Goal: Transaction & Acquisition: Purchase product/service

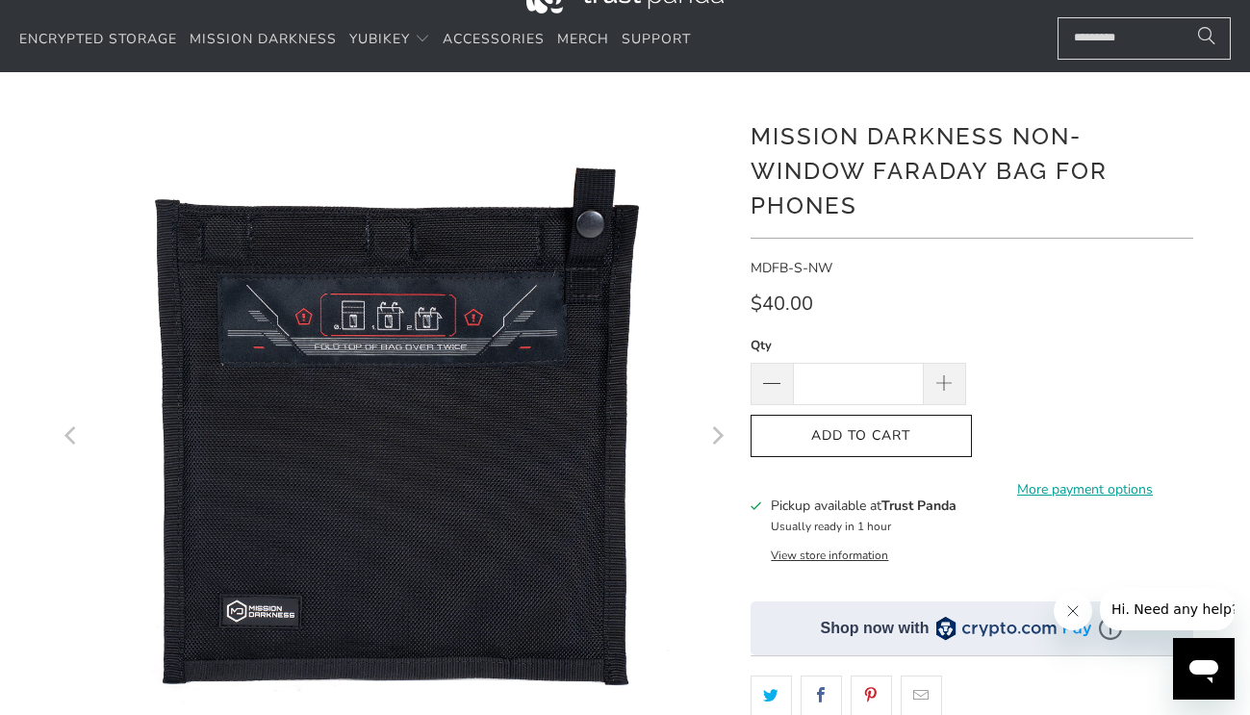
scroll to position [96, 0]
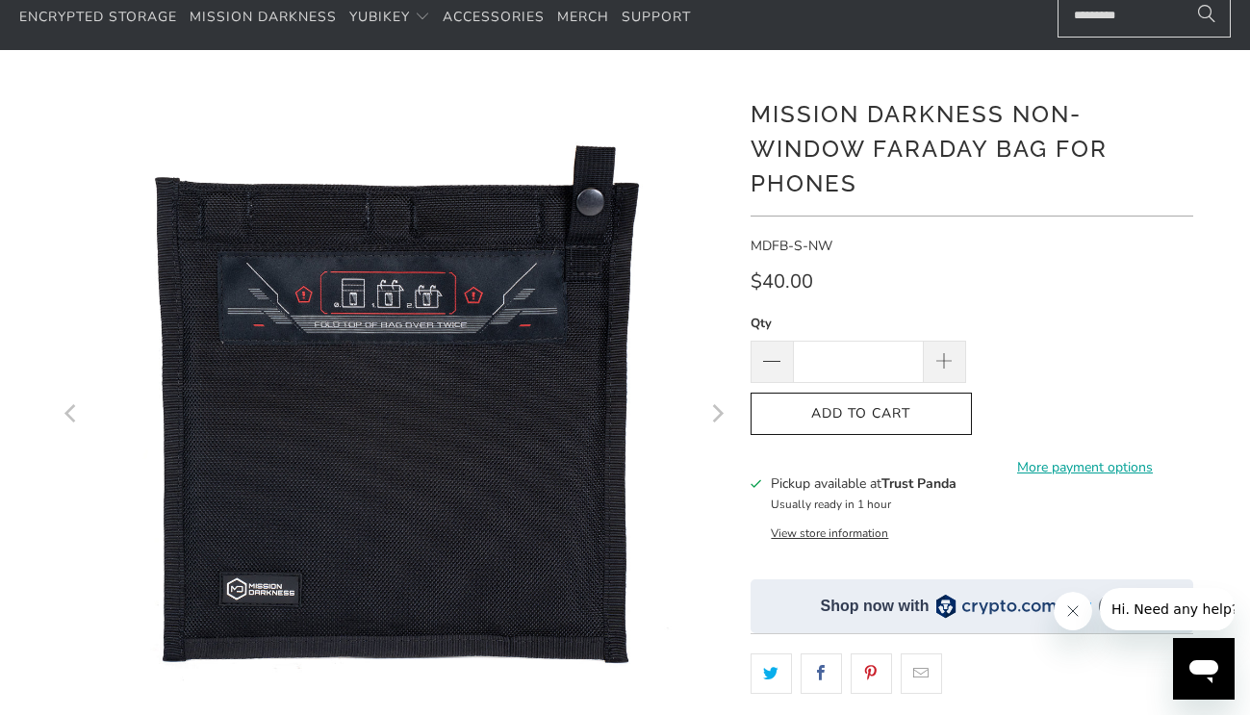
click at [716, 415] on icon "Next" at bounding box center [716, 415] width 18 height 404
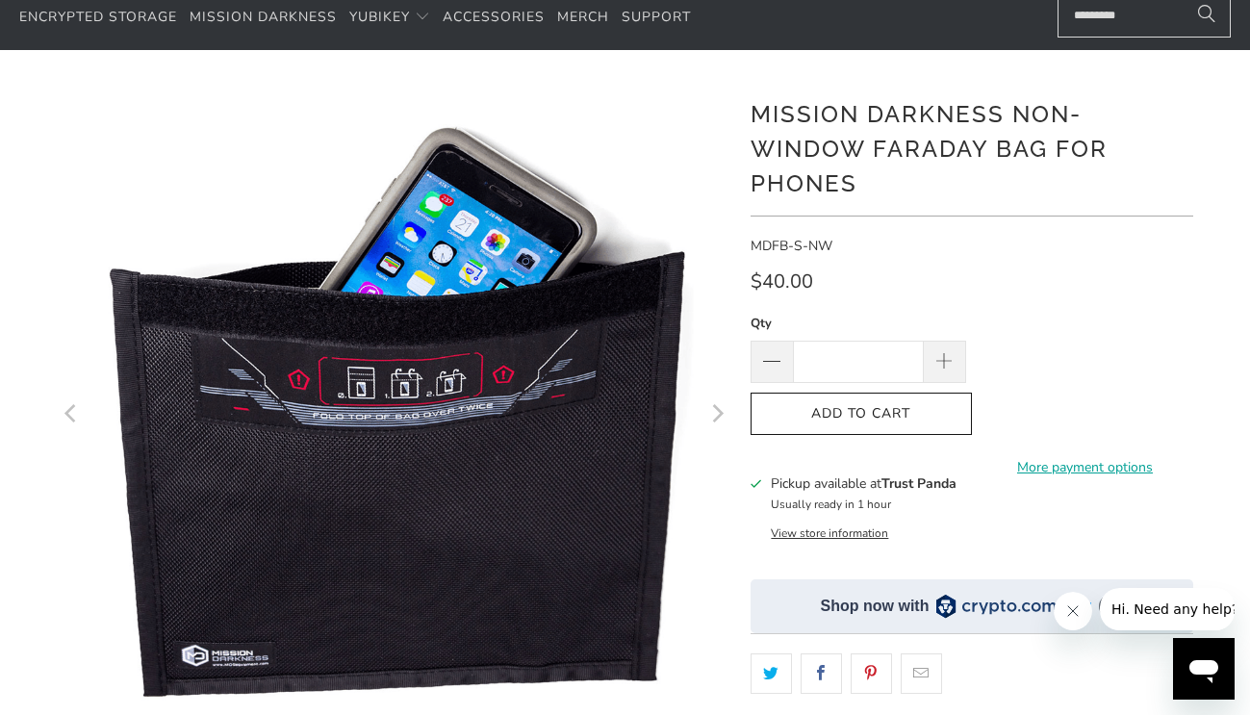
click at [714, 418] on icon "Next" at bounding box center [716, 415] width 18 height 404
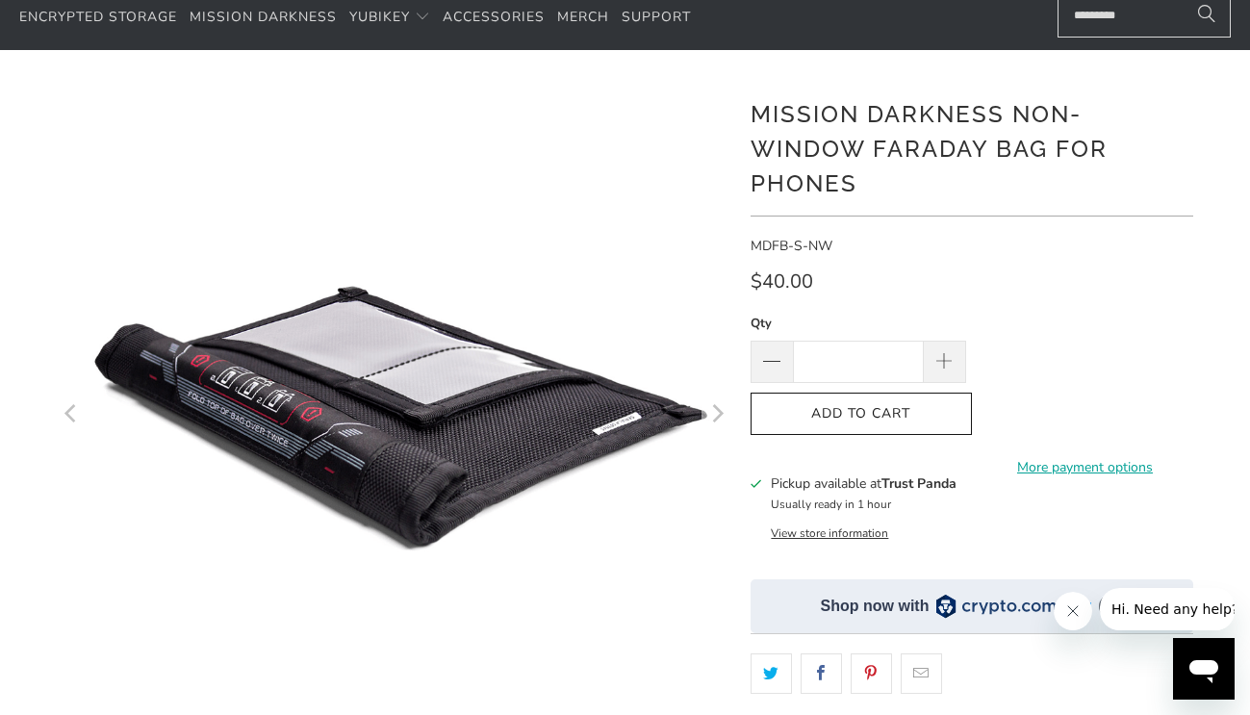
click at [717, 413] on icon "Next" at bounding box center [716, 415] width 18 height 404
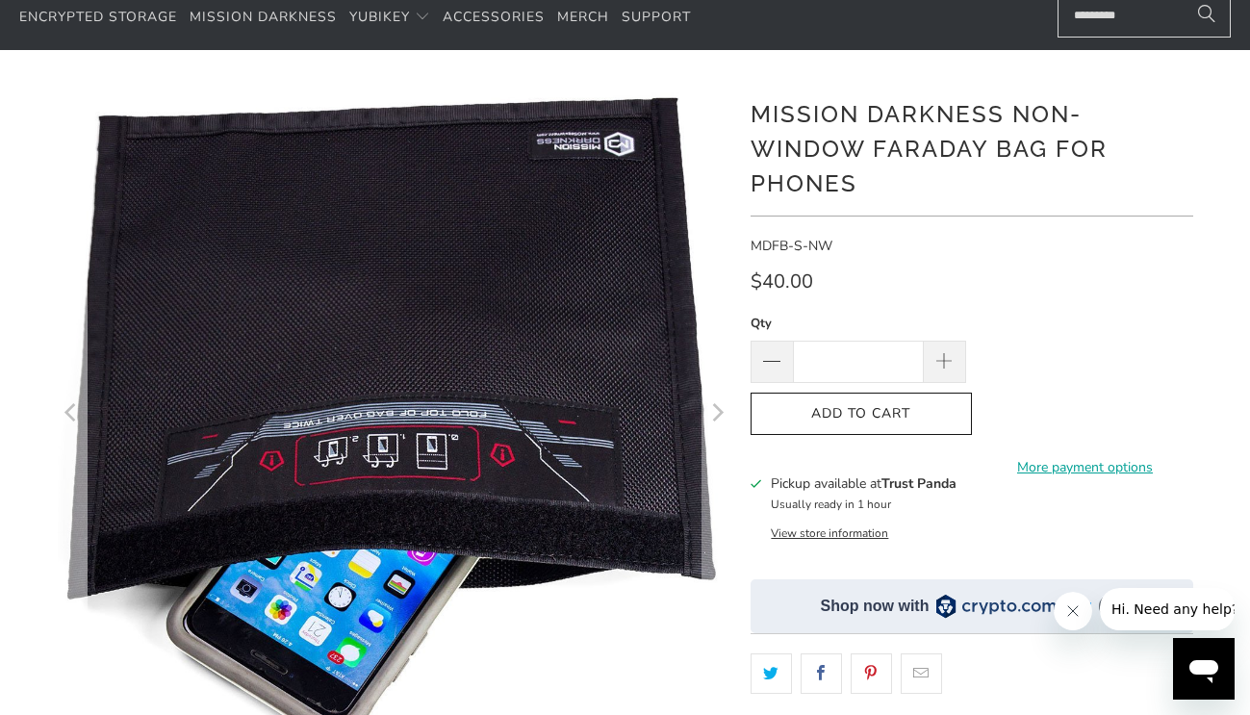
click at [70, 412] on icon "Previous" at bounding box center [72, 414] width 18 height 403
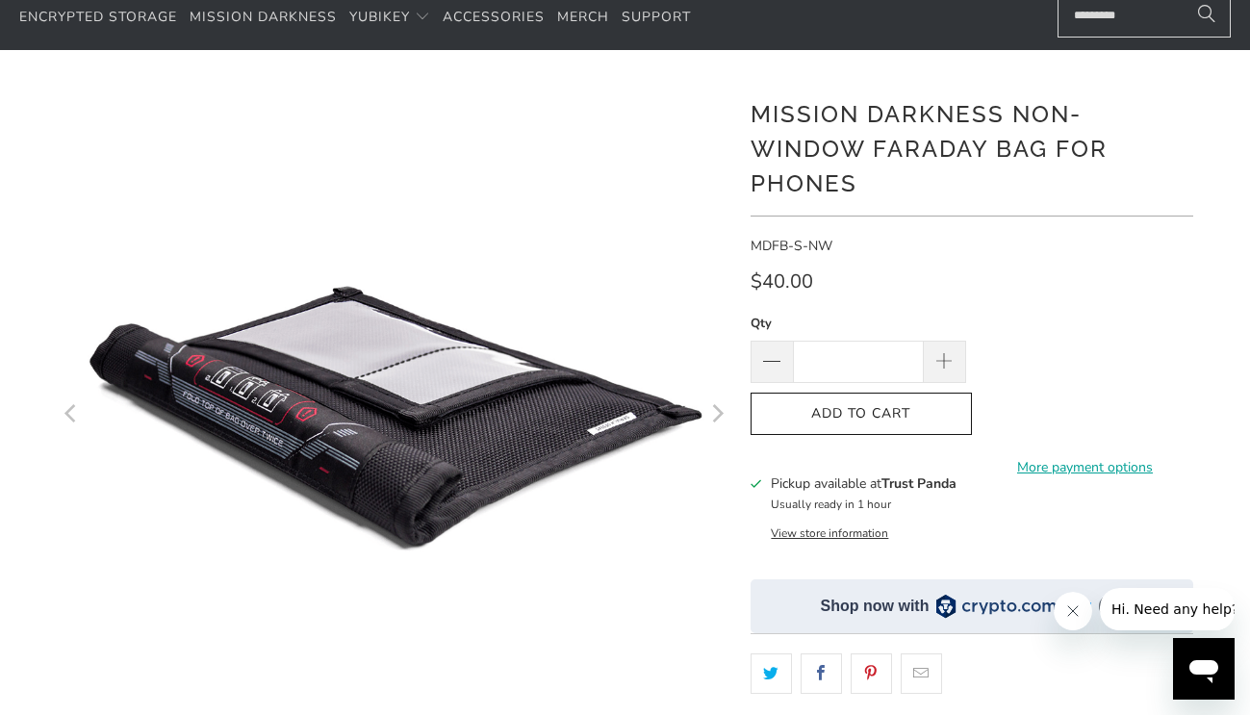
click at [70, 412] on icon "Previous" at bounding box center [70, 415] width 12 height 18
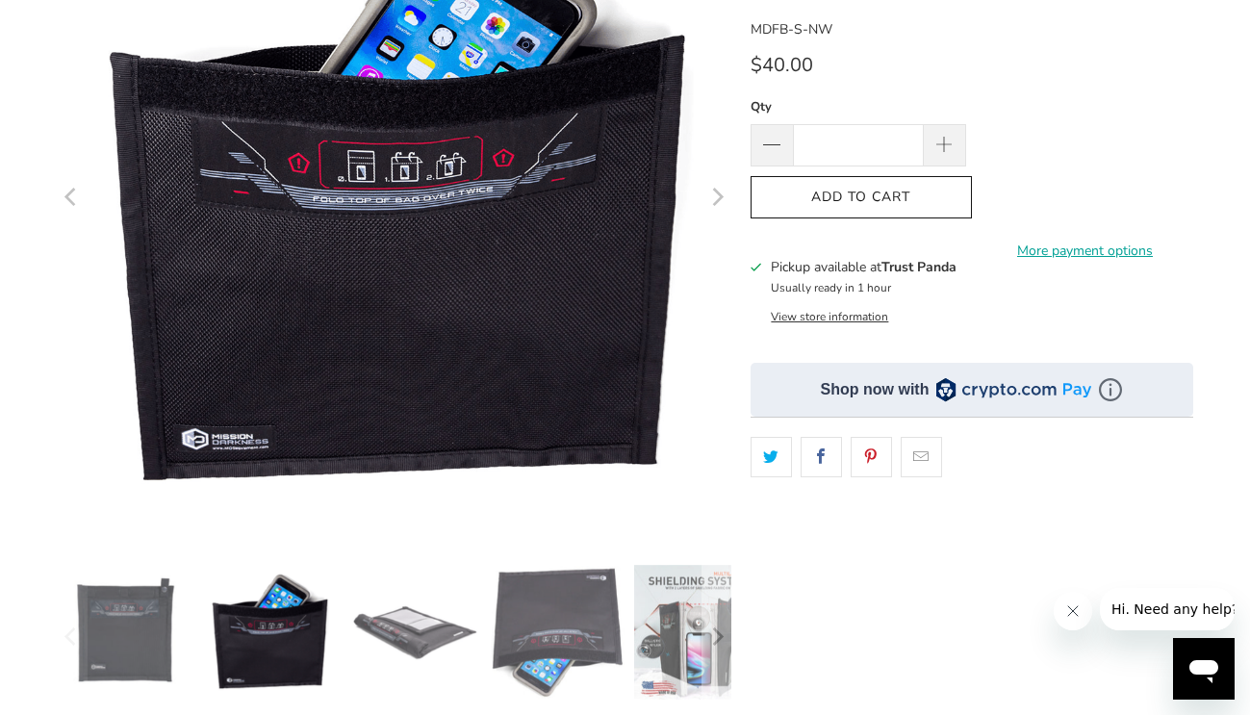
scroll to position [385, 0]
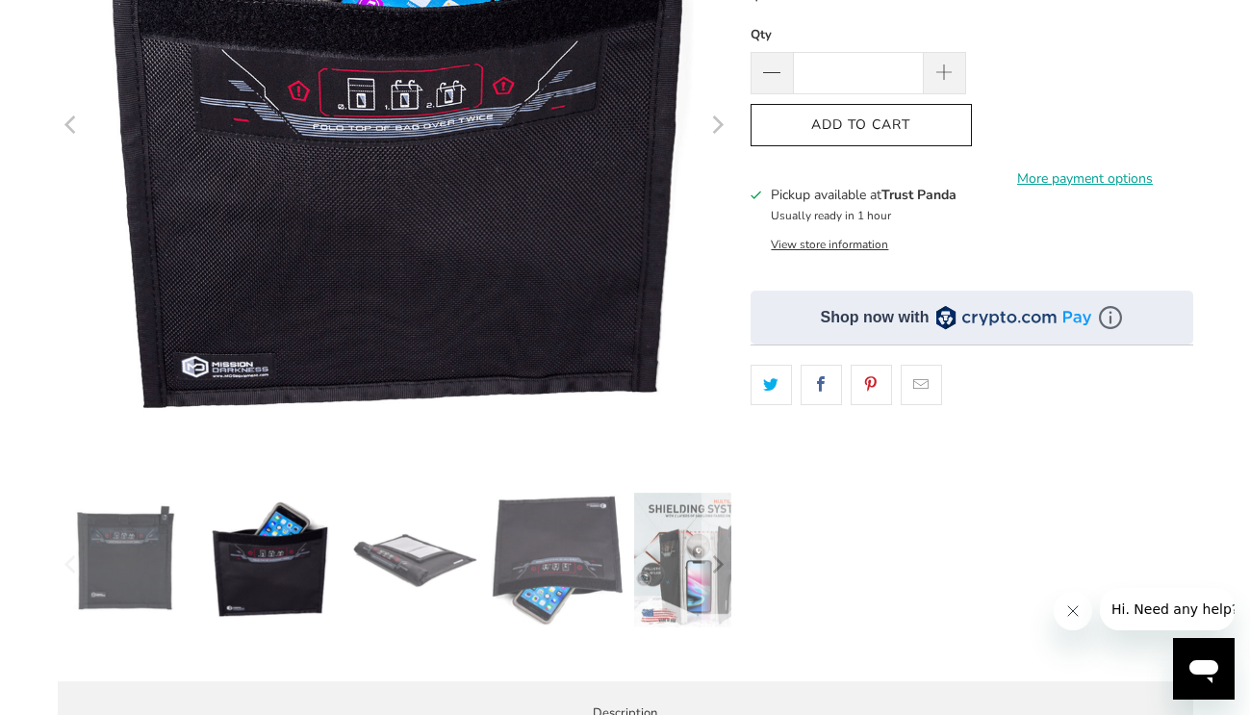
click at [664, 528] on img at bounding box center [701, 560] width 135 height 135
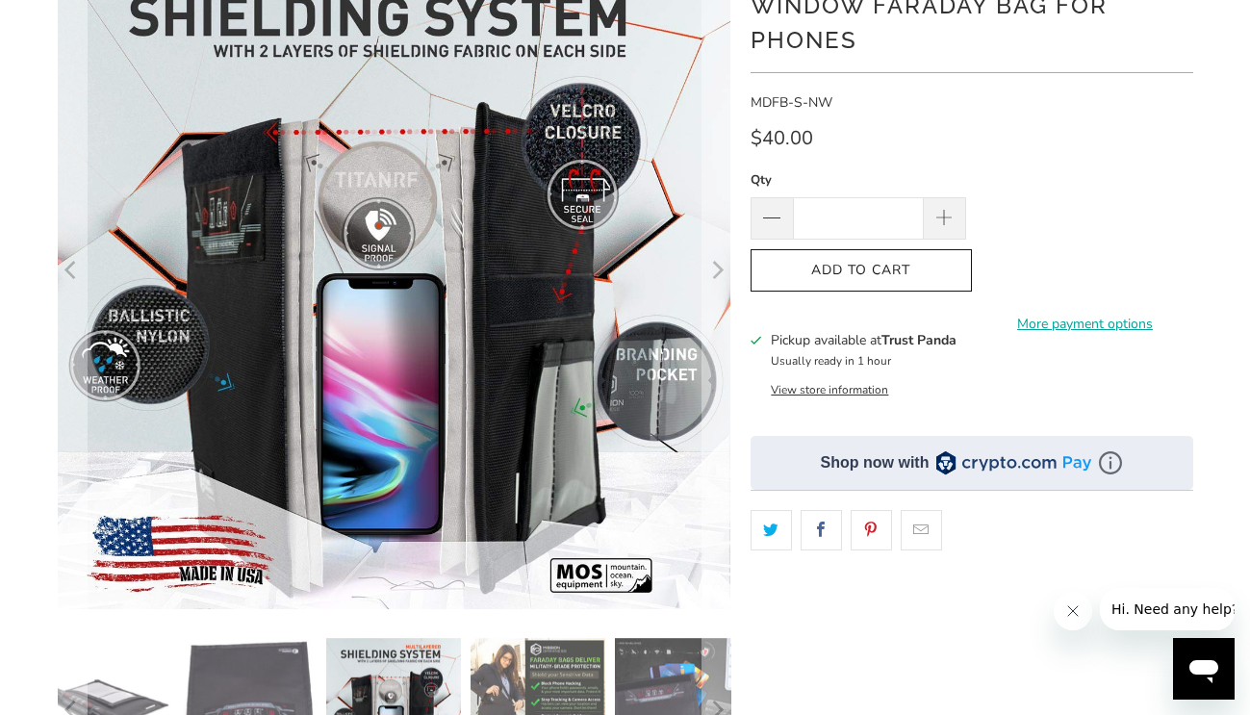
scroll to position [289, 0]
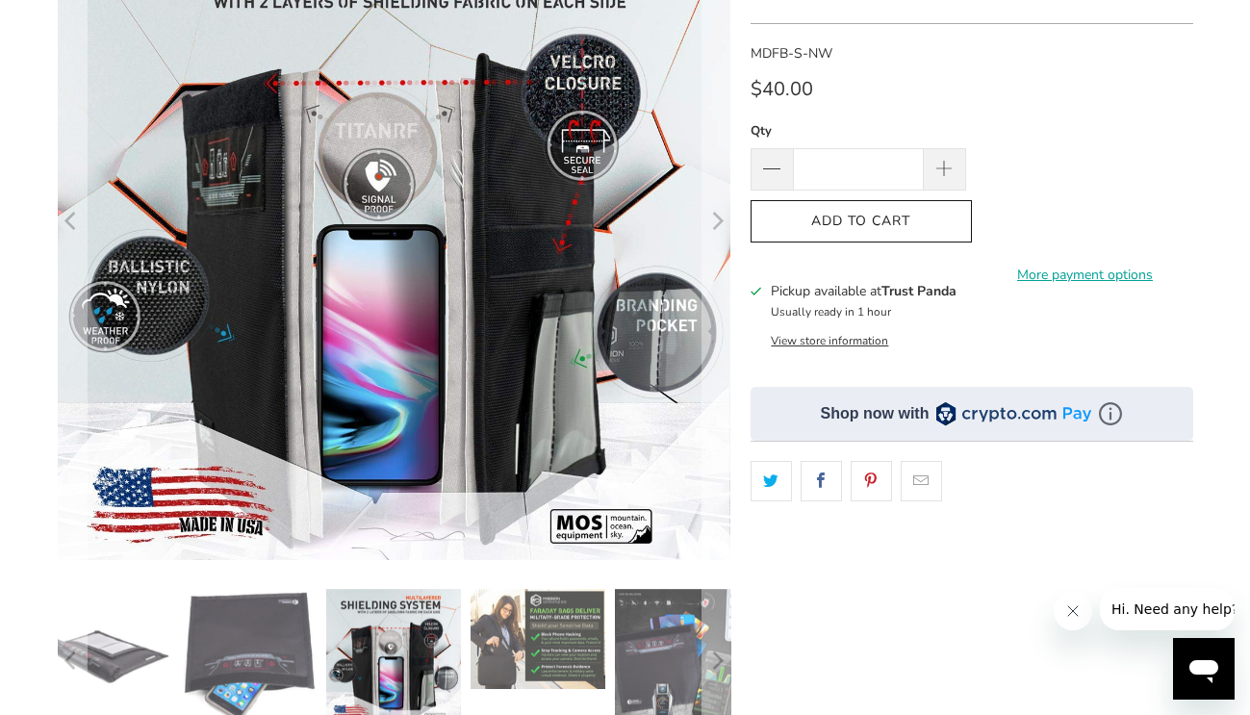
click at [562, 630] on img at bounding box center [538, 639] width 135 height 100
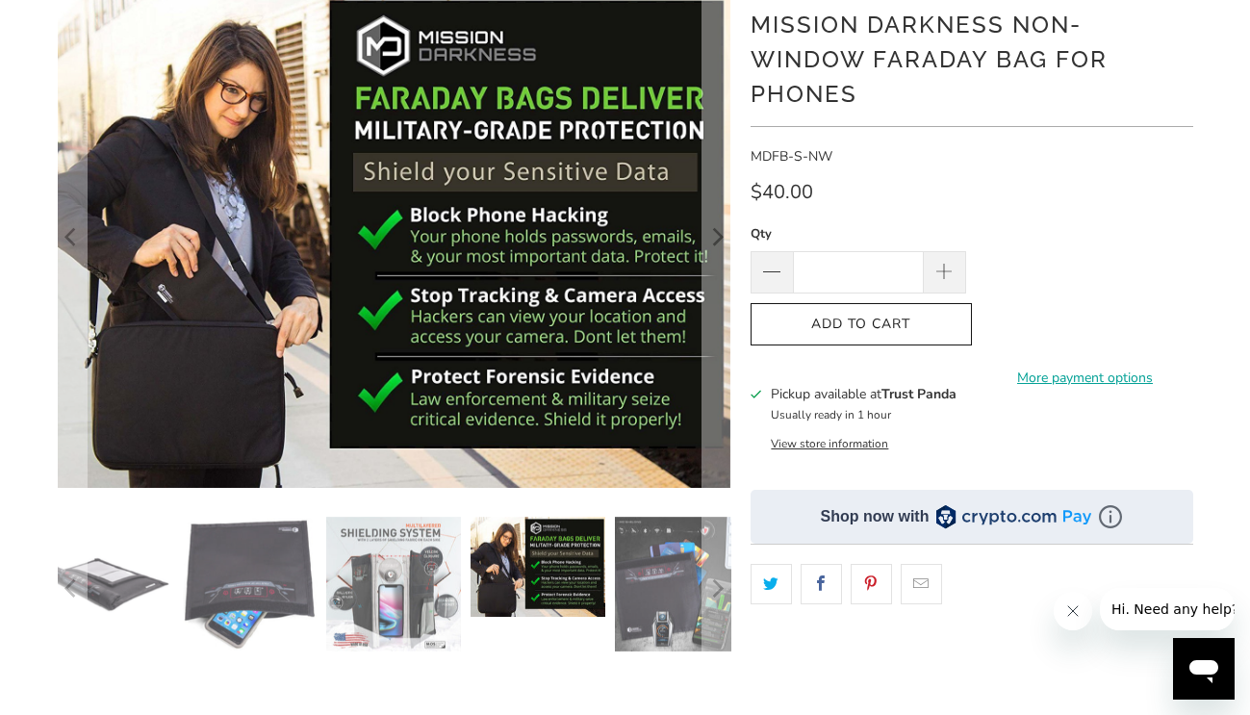
scroll to position [96, 0]
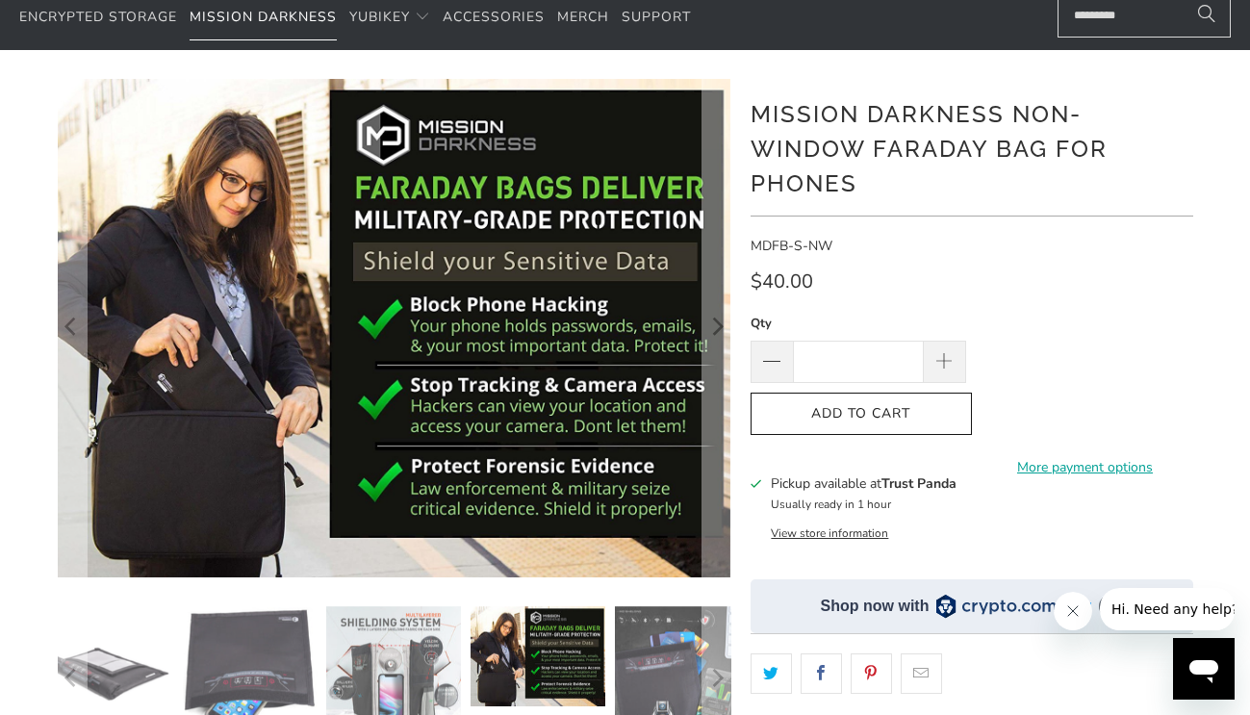
click at [244, 21] on span "Mission Darkness" at bounding box center [263, 17] width 147 height 18
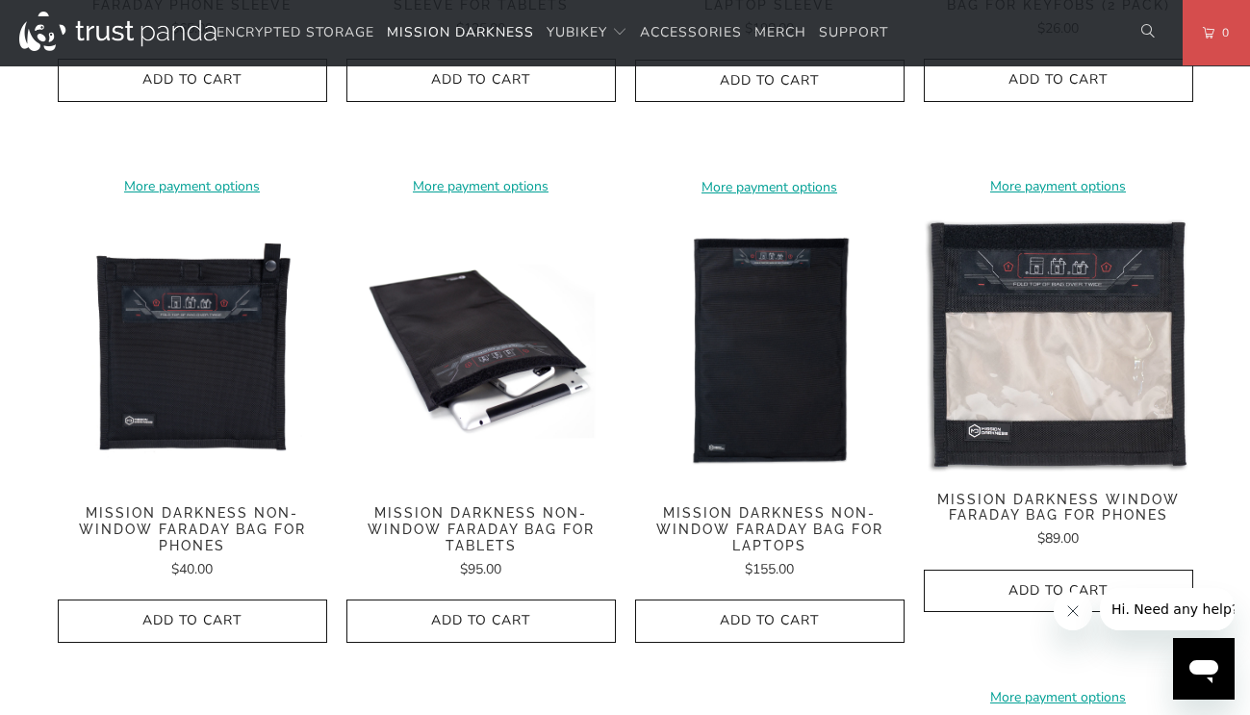
scroll to position [1347, 0]
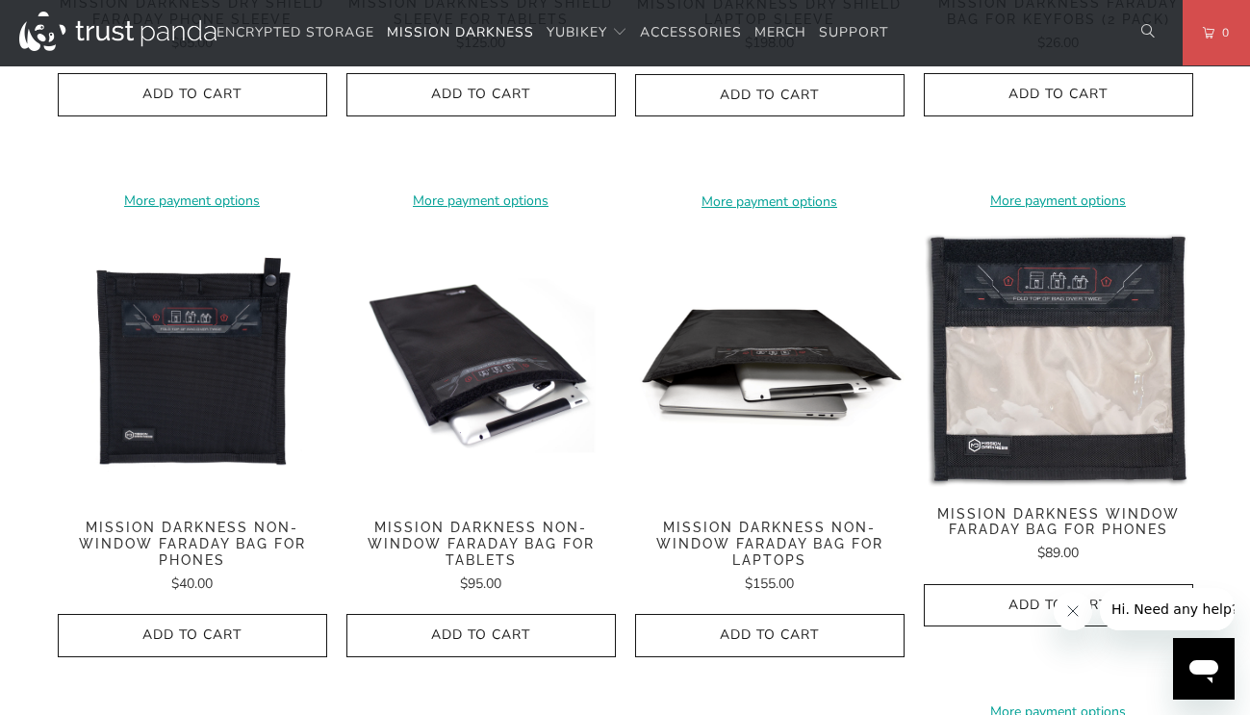
click at [758, 342] on img at bounding box center [769, 365] width 269 height 269
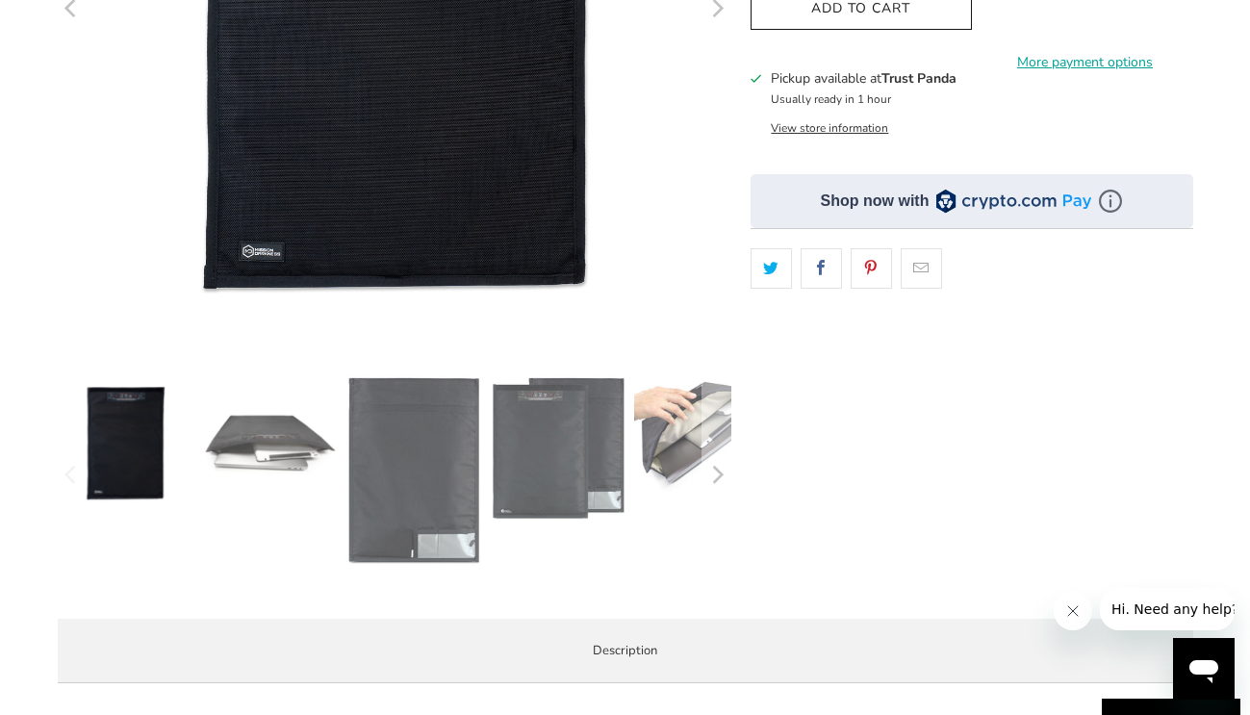
scroll to position [577, 0]
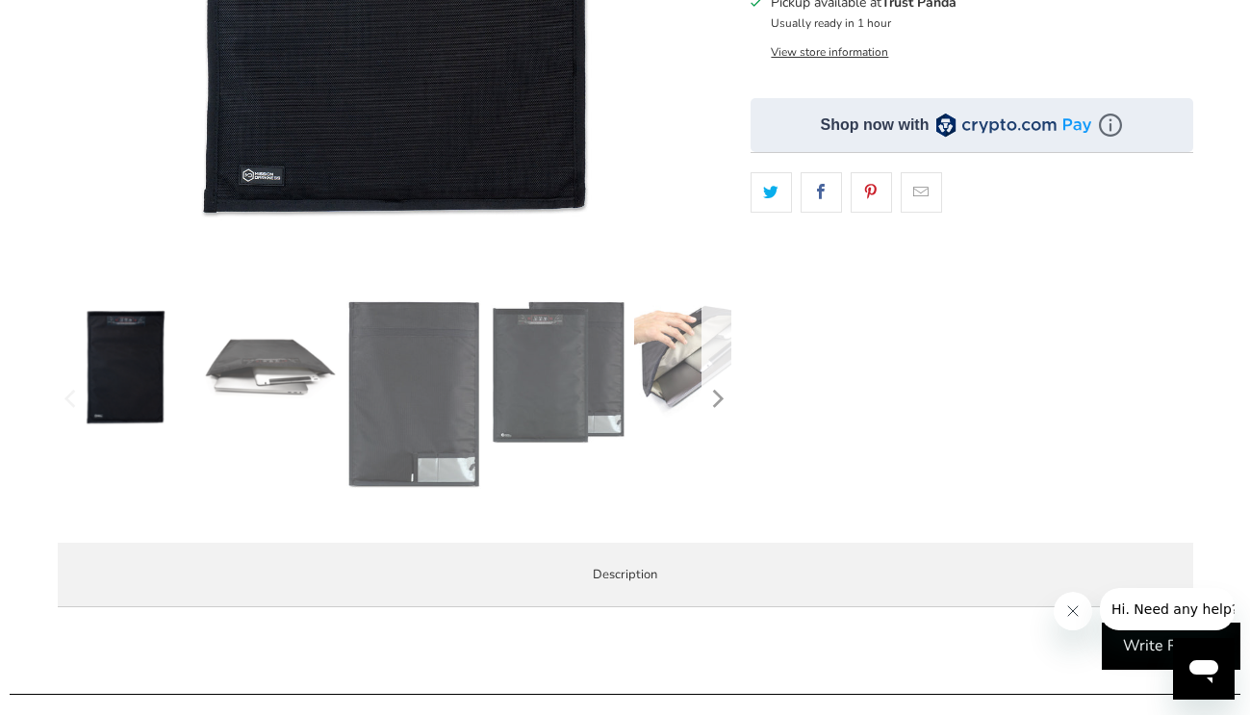
click at [713, 379] on icon "Next" at bounding box center [716, 399] width 18 height 119
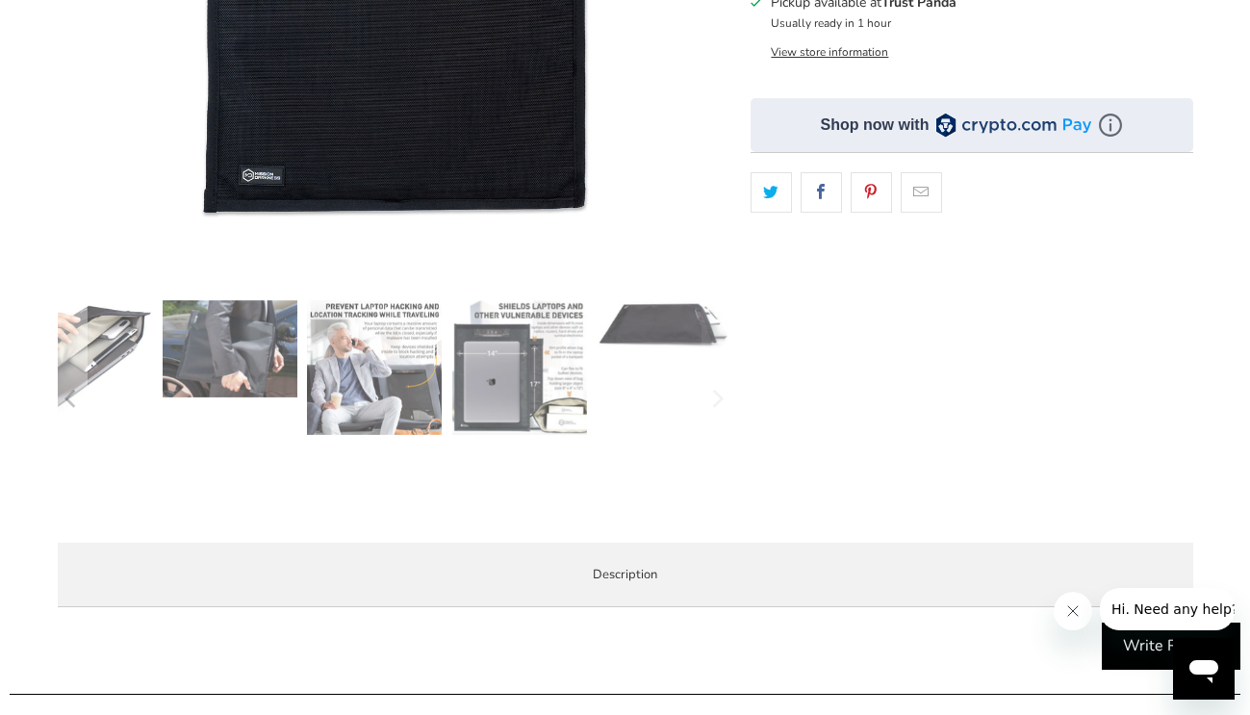
click at [387, 362] on img at bounding box center [374, 367] width 135 height 135
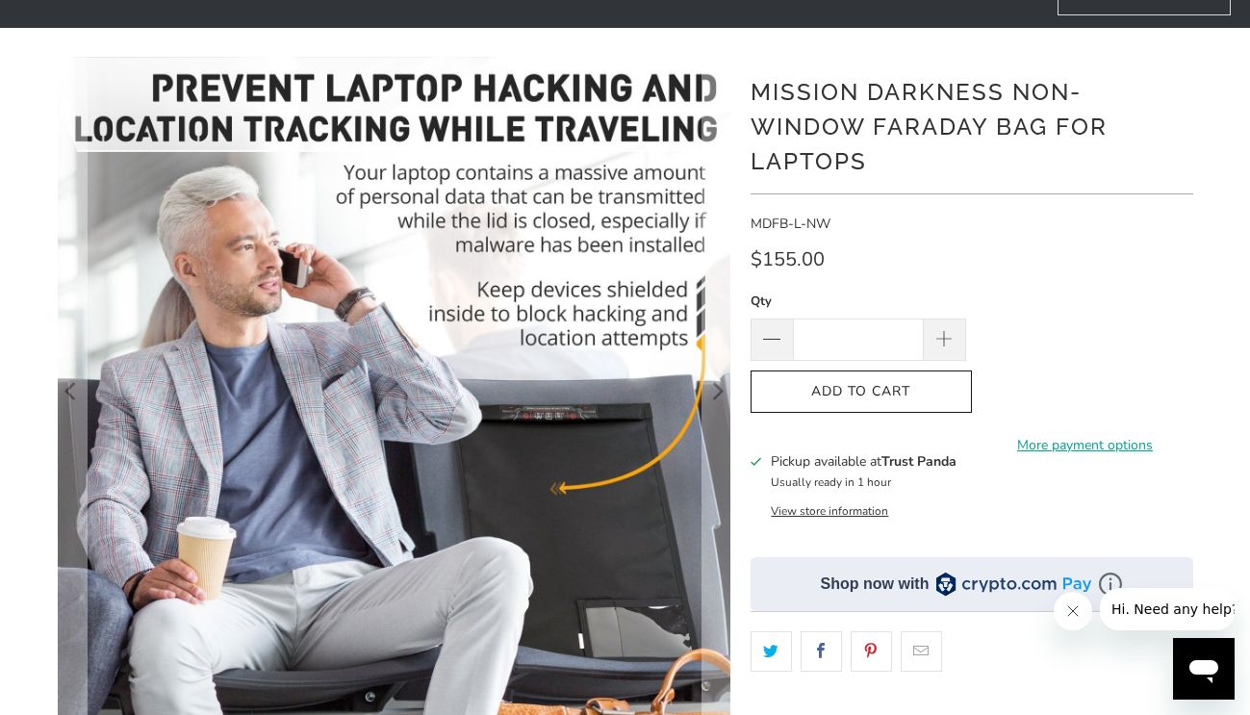
scroll to position [96, 0]
